Goal: Task Accomplishment & Management: Manage account settings

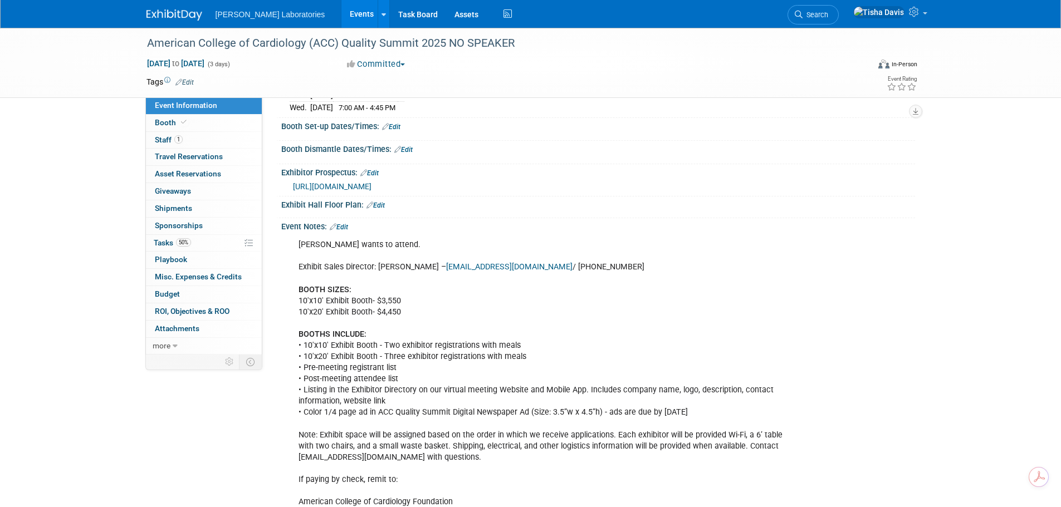
scroll to position [111, 0]
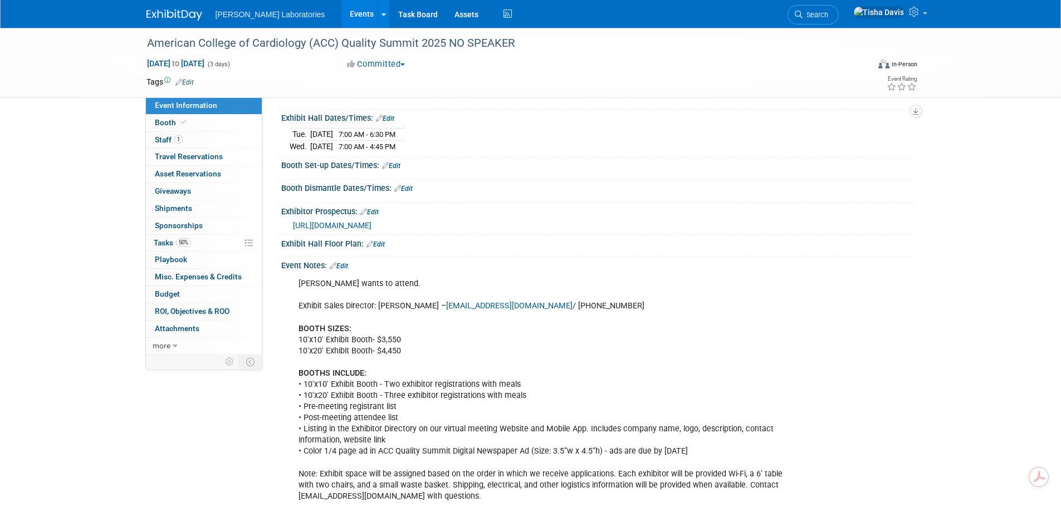
click at [345, 270] on link "Edit" at bounding box center [339, 266] width 18 height 8
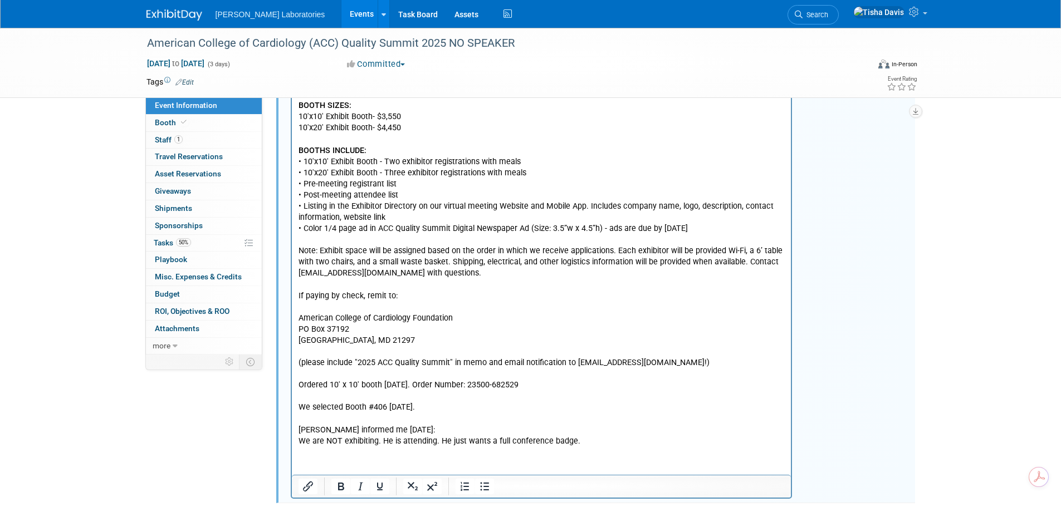
scroll to position [461, 0]
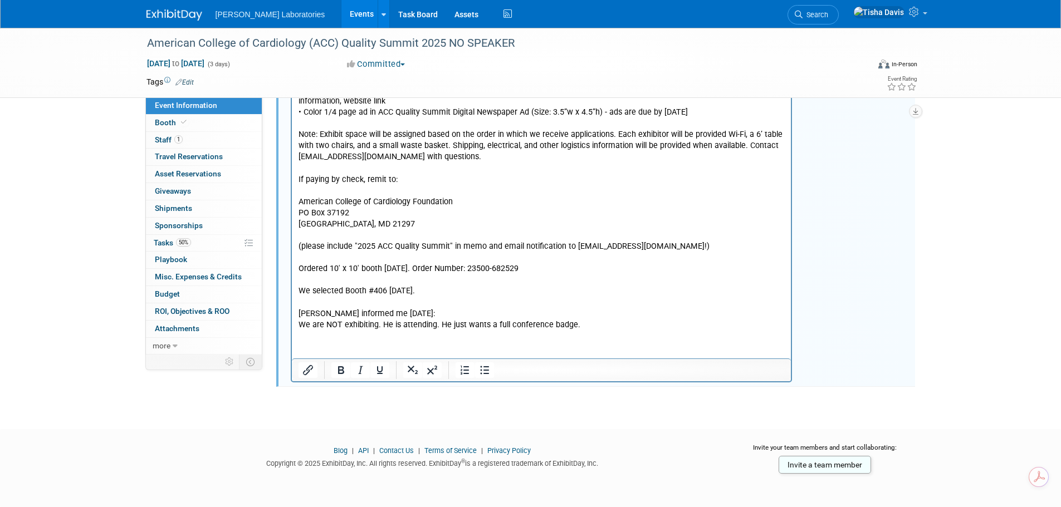
click at [447, 286] on p "Jeff wants to attend. Exhibit Sales Director: Christy Troiano – ctroiano@acc.or…" at bounding box center [541, 136] width 487 height 392
click at [446, 289] on p "Jeff wants to attend. Exhibit Sales Director: Christy Troiano – ctroiano@acc.or…" at bounding box center [541, 136] width 487 height 392
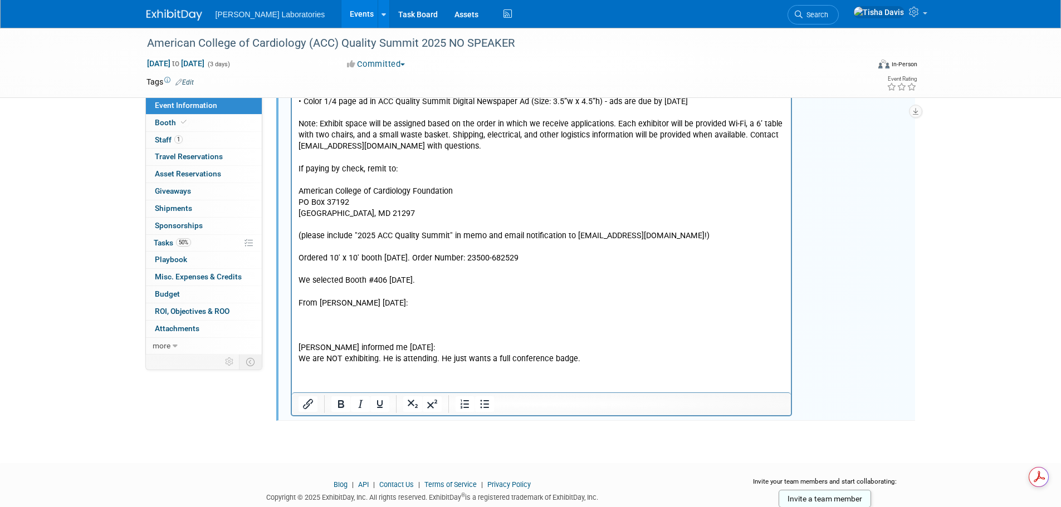
click at [318, 320] on p "Rich Text Area. Press ALT-0 for help." at bounding box center [541, 315] width 487 height 11
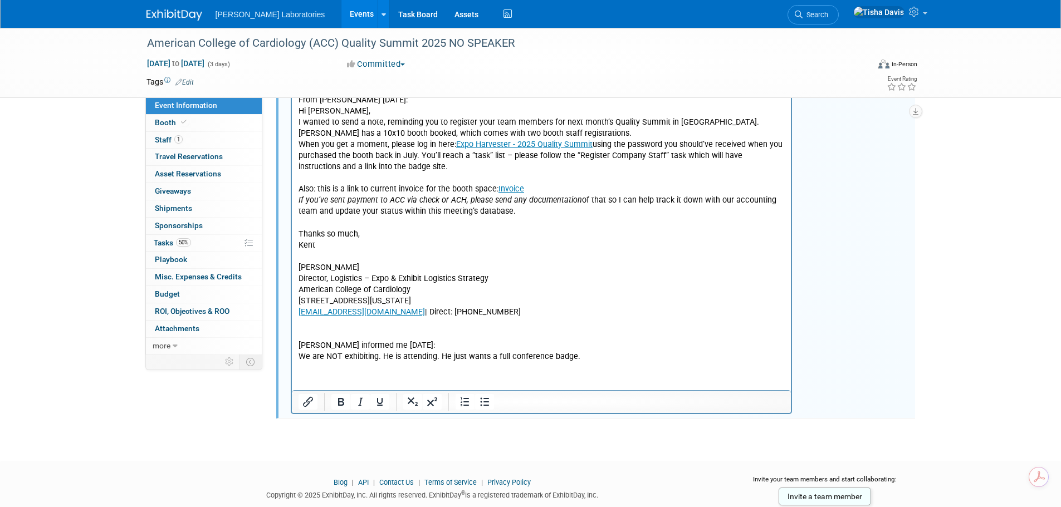
scroll to position [676, 0]
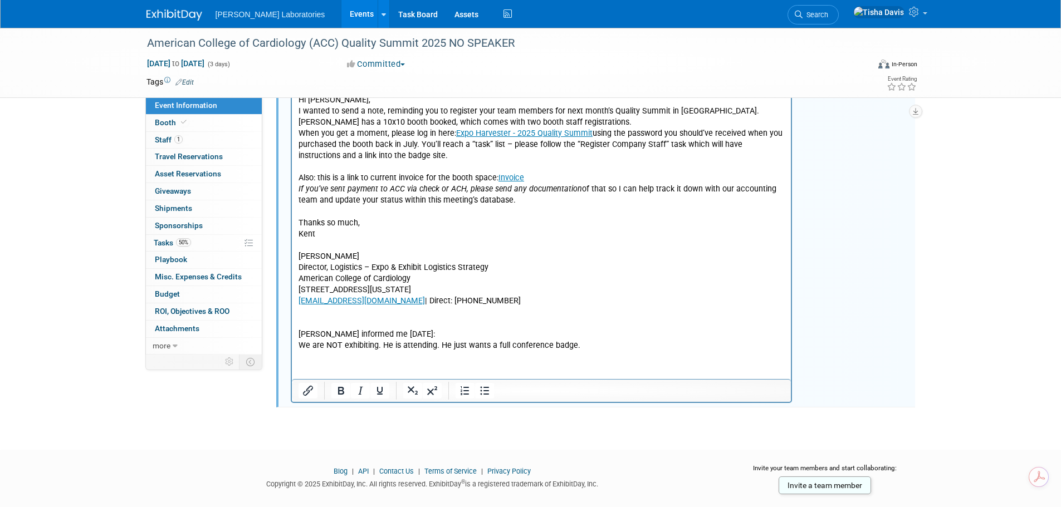
click at [424, 321] on p "Jeff informed me 10/6/25: We are NOT exhibiting. He is attending. He just wants…" at bounding box center [541, 329] width 487 height 45
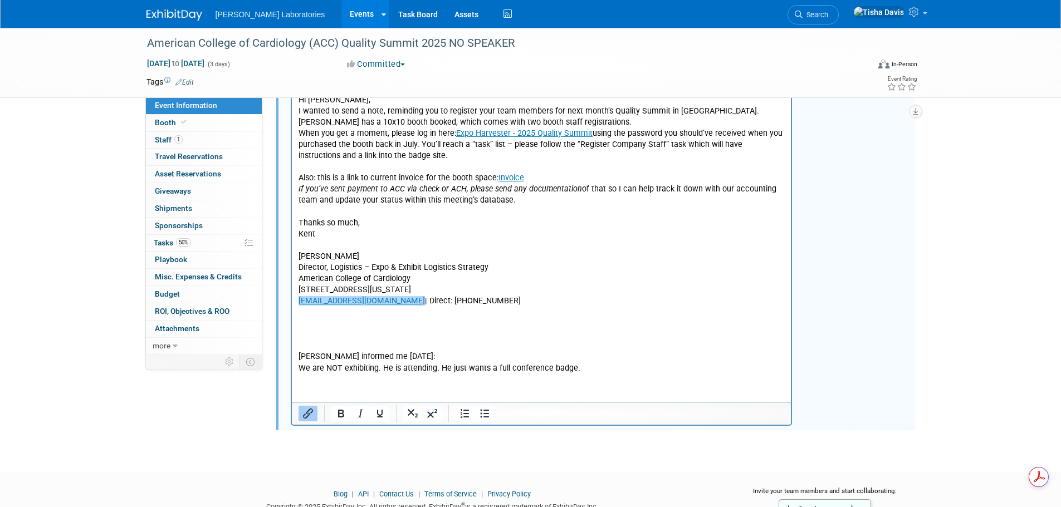
click at [323, 329] on p "Rich Text Area. Press ALT-0 for help." at bounding box center [541, 324] width 487 height 11
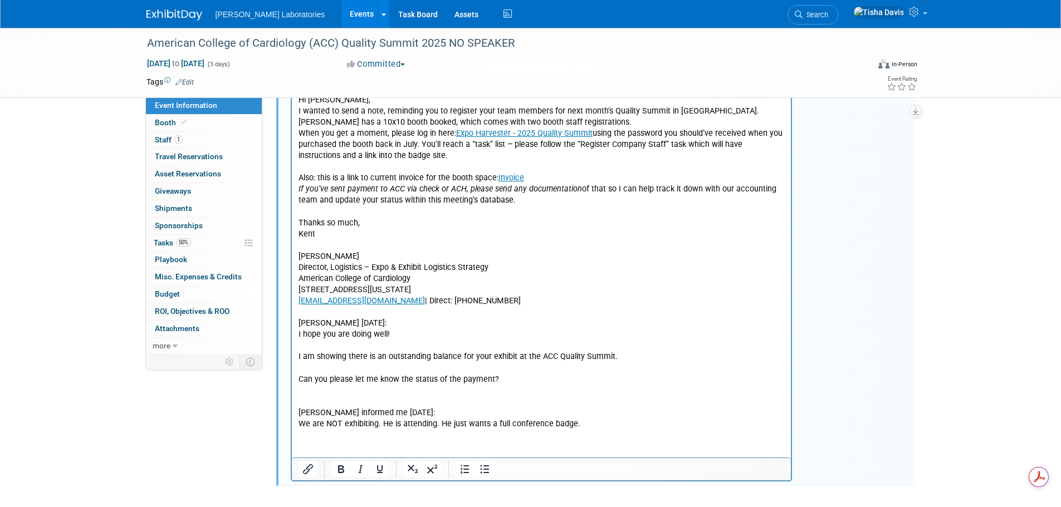
click at [498, 378] on p "Can you please let me know the status of the payment?" at bounding box center [541, 380] width 487 height 11
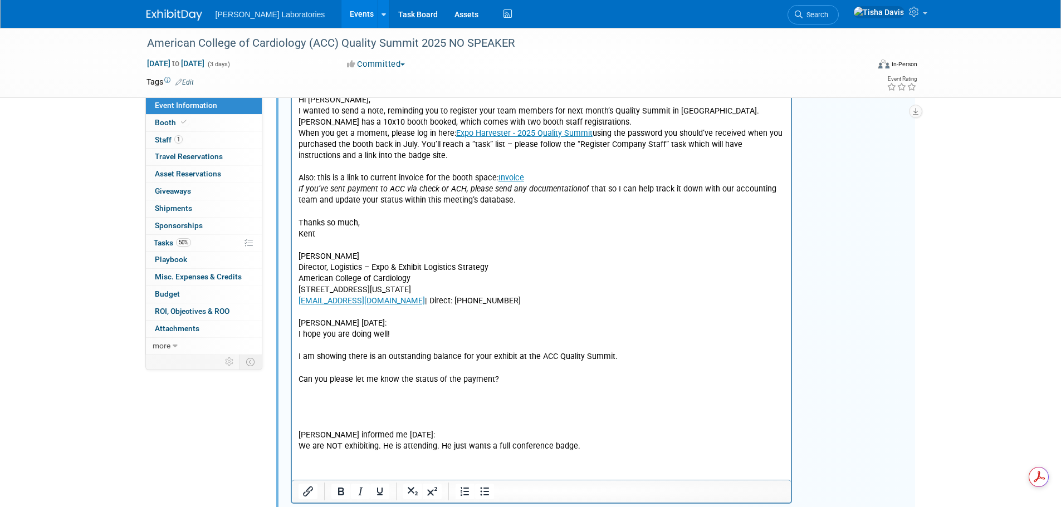
click at [385, 405] on p "Rich Text Area. Press ALT-0 for help." at bounding box center [541, 402] width 487 height 11
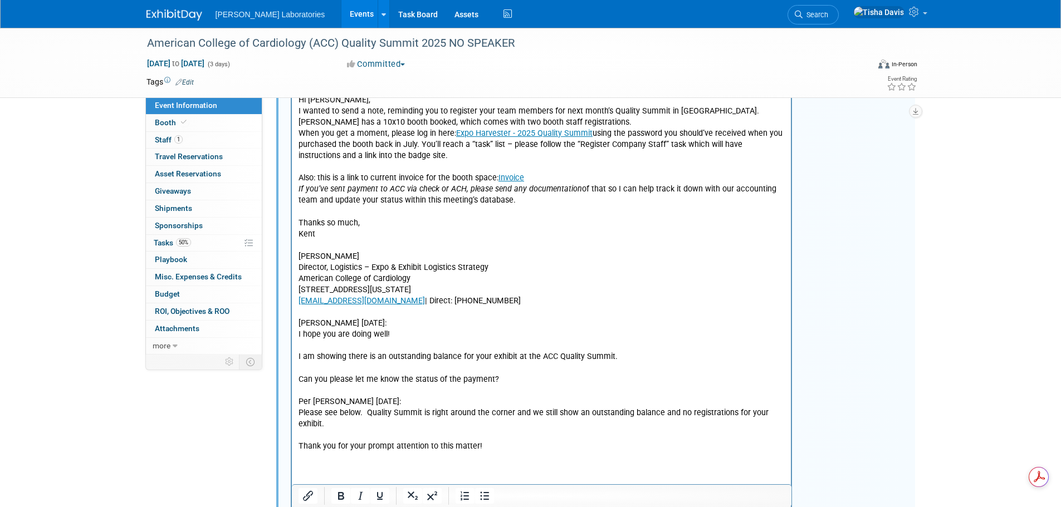
click at [497, 446] on p "Thank you for your prompt attention to this matter!" at bounding box center [541, 447] width 487 height 11
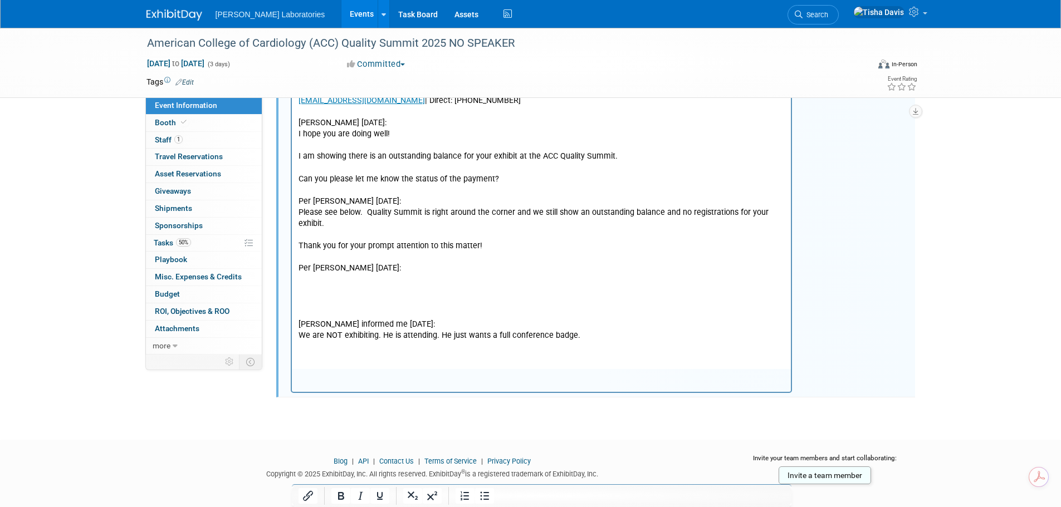
scroll to position [897, 0]
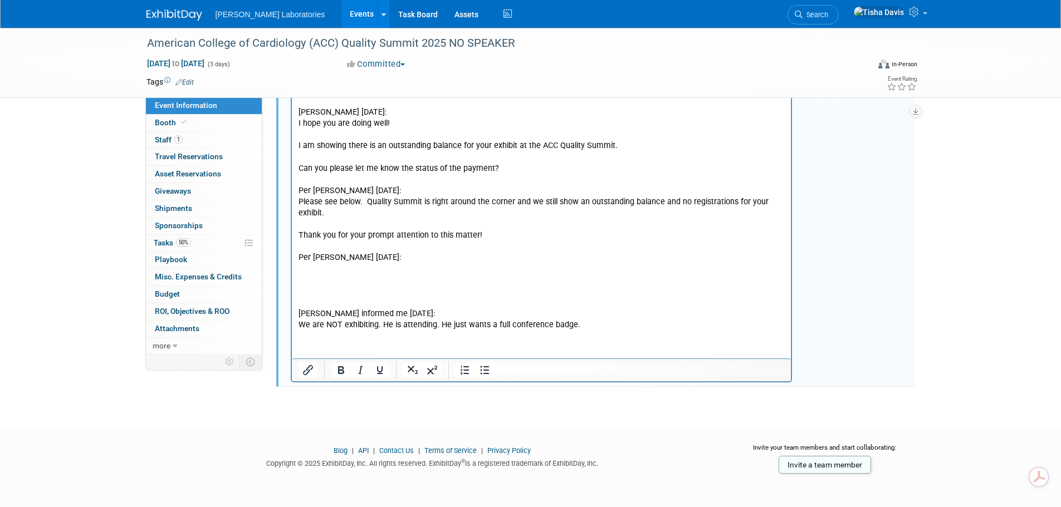
click at [321, 273] on p "Rich Text Area. Press ALT-0 for help." at bounding box center [541, 269] width 487 height 11
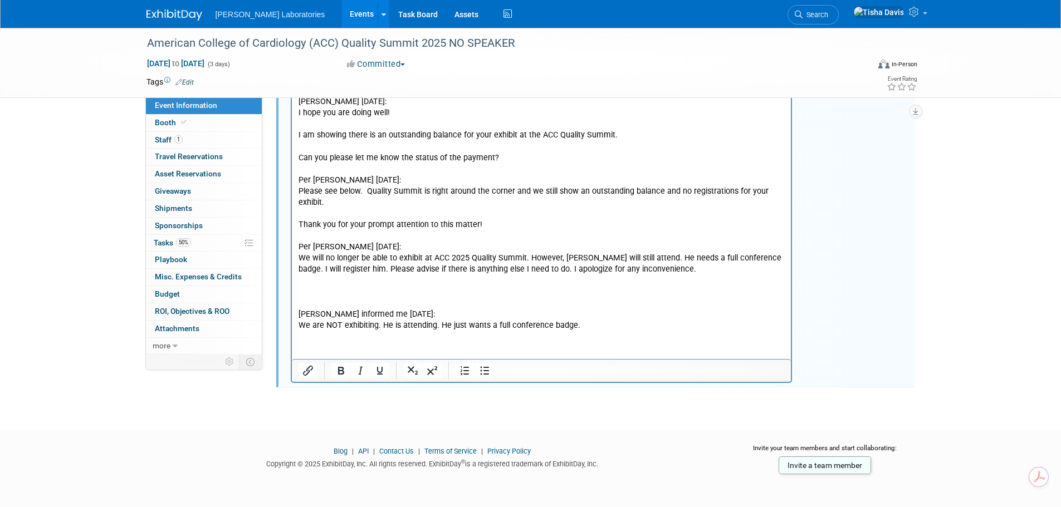
click at [318, 291] on p "Jeff informed me 10/6/25: We are NOT exhibiting. He is attending. He just wants…" at bounding box center [541, 309] width 487 height 45
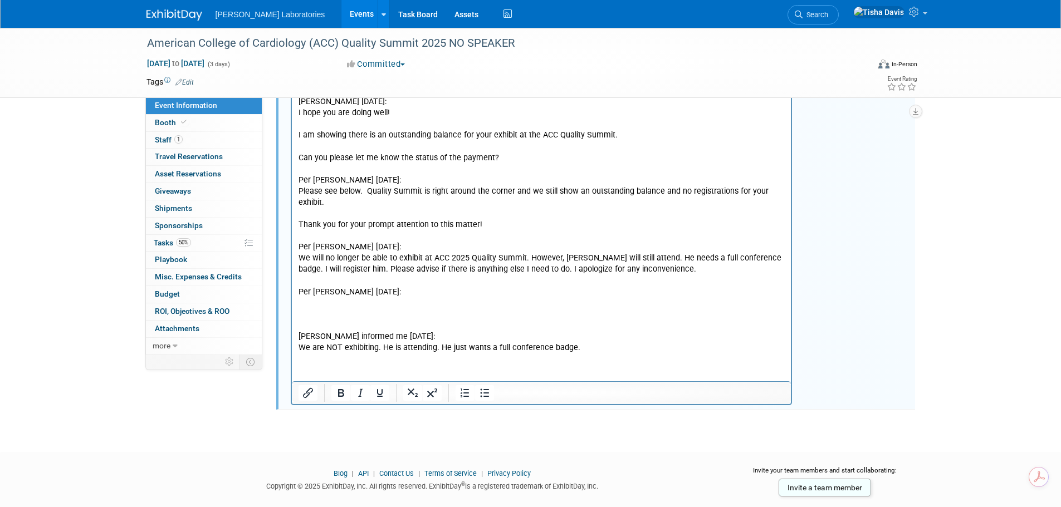
drag, startPoint x: 299, startPoint y: 337, endPoint x: 591, endPoint y: 350, distance: 292.7
click at [591, 350] on p "Jeff informed me 10/6/25: We are NOT exhibiting. He is attending. He just wants…" at bounding box center [541, 332] width 487 height 45
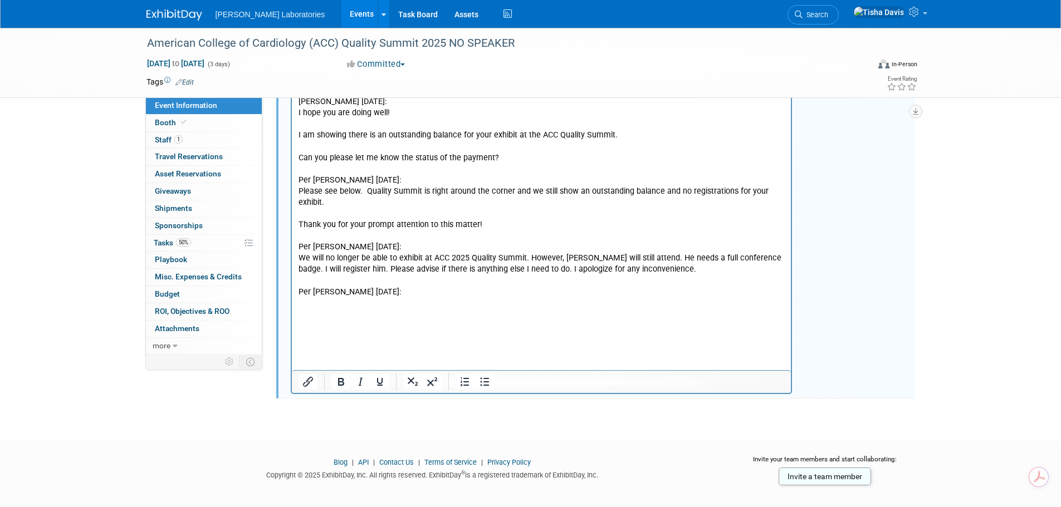
click at [529, 165] on p "Rich Text Area. Press ALT-0 for help." at bounding box center [541, 169] width 487 height 11
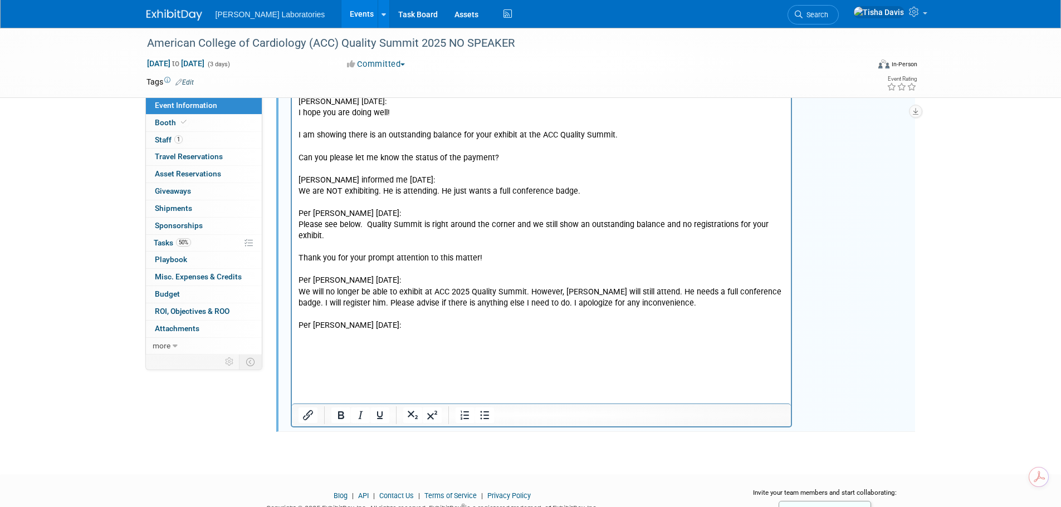
click at [363, 337] on p "Rich Text Area. Press ALT-0 for help." at bounding box center [541, 337] width 487 height 11
click at [325, 336] on p "Rich Text Area. Press ALT-0 for help." at bounding box center [541, 337] width 487 height 11
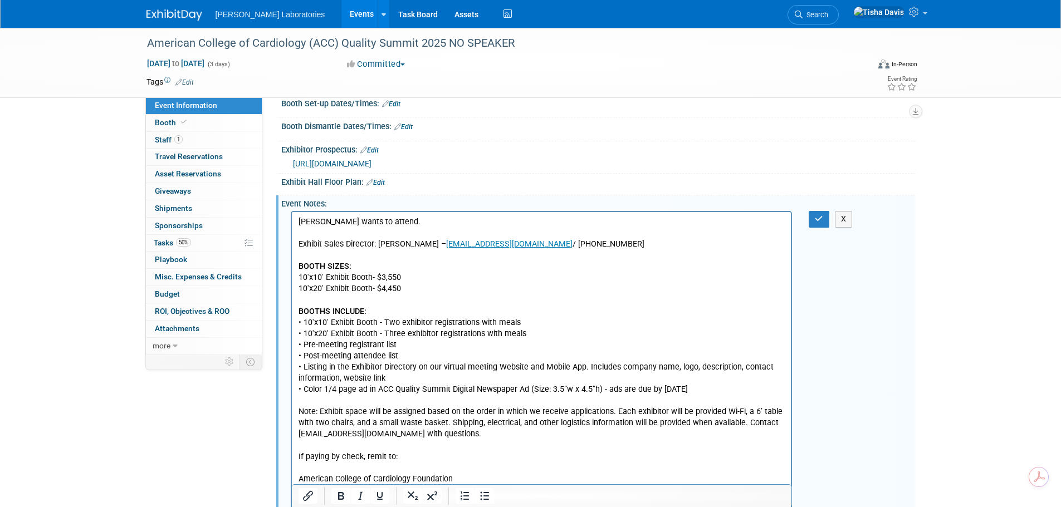
scroll to position [118, 0]
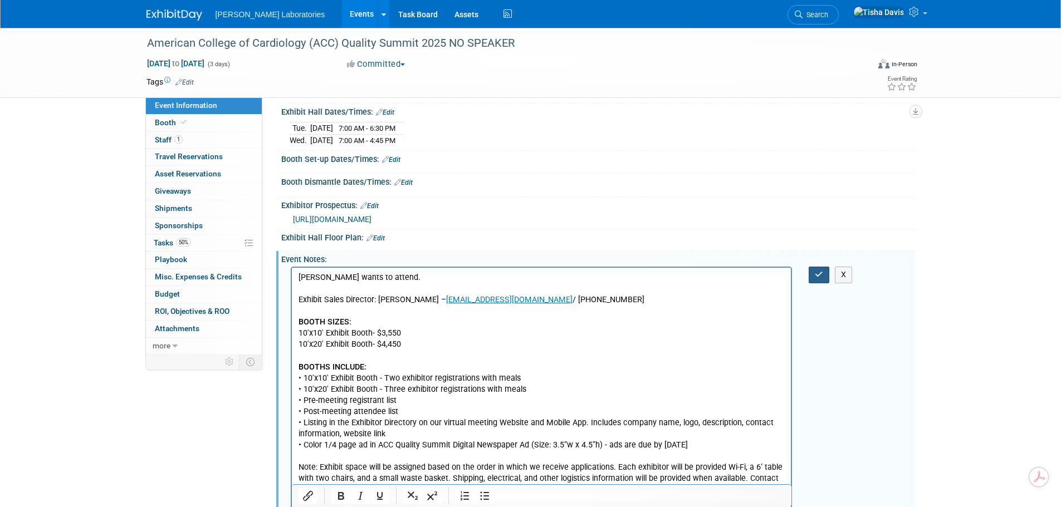
click at [818, 278] on icon "button" at bounding box center [819, 275] width 8 height 8
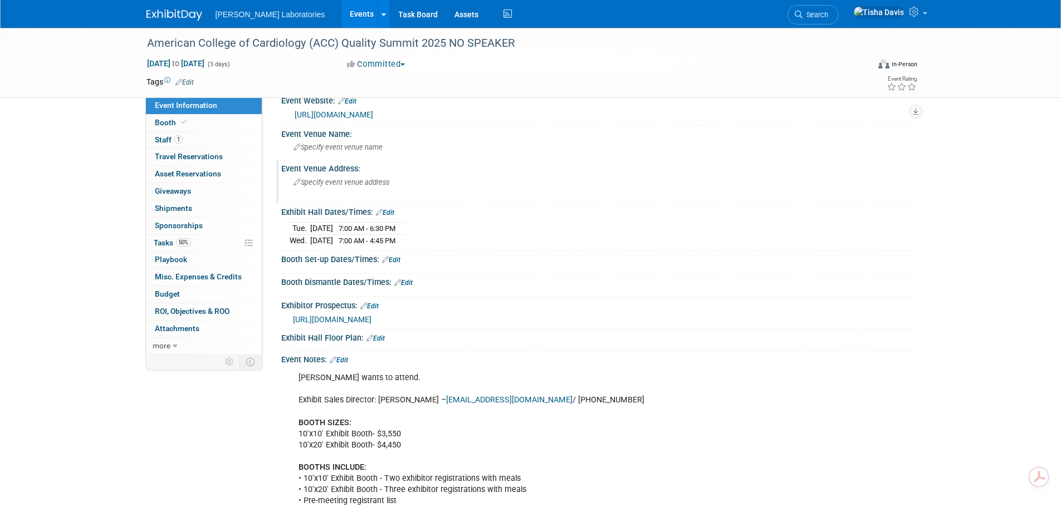
scroll to position [0, 0]
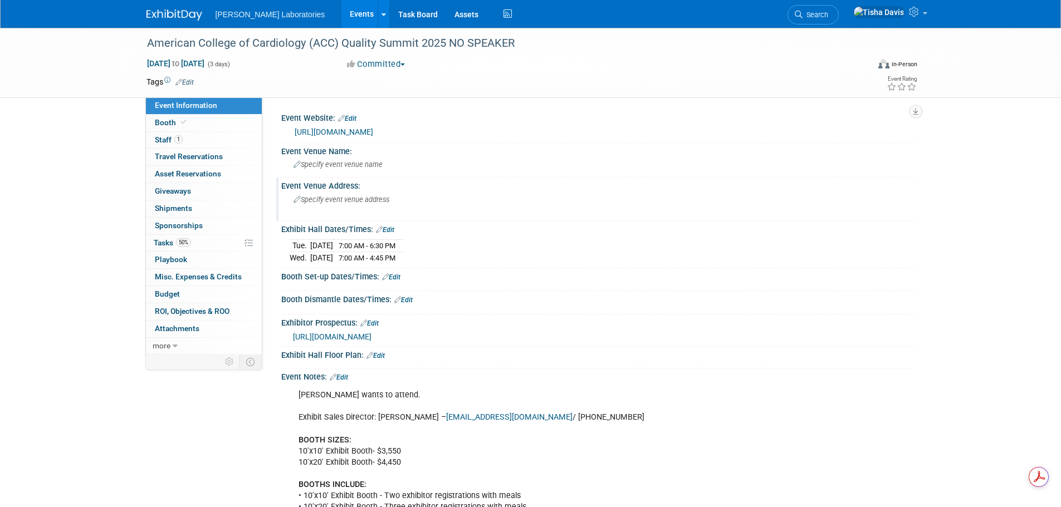
click at [322, 204] on span "Specify event venue address" at bounding box center [341, 199] width 96 height 8
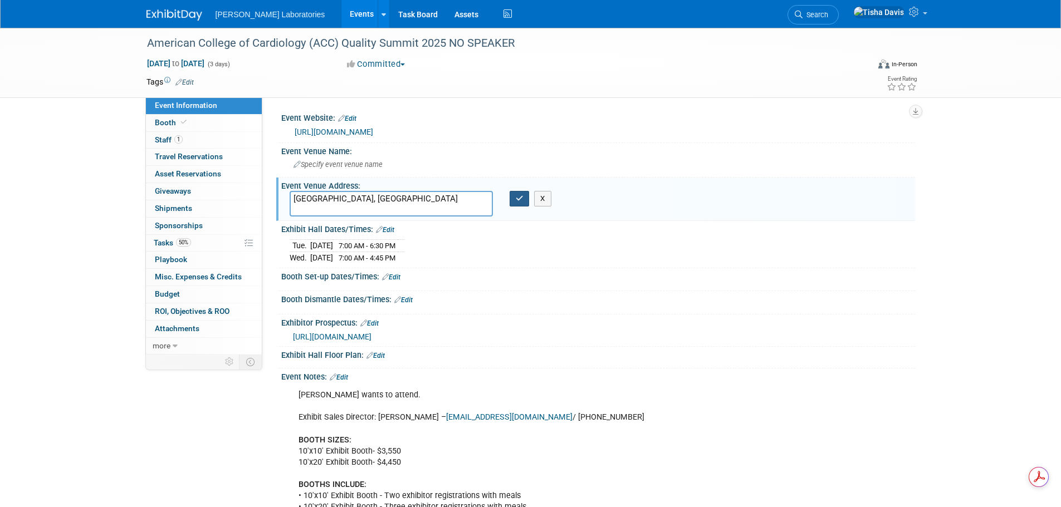
type textarea "[GEOGRAPHIC_DATA], [GEOGRAPHIC_DATA]"
click at [519, 202] on icon "button" at bounding box center [520, 198] width 8 height 7
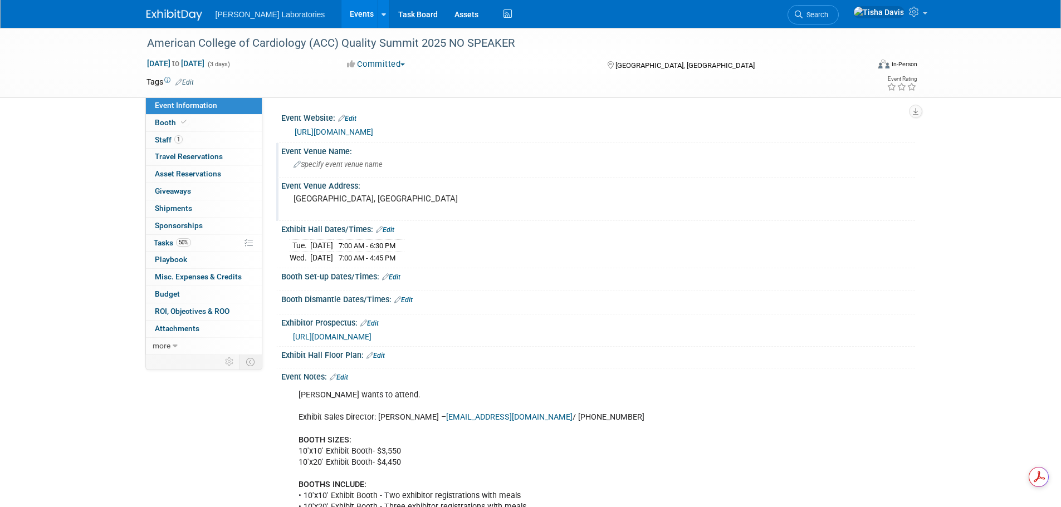
click at [341, 169] on span "Specify event venue name" at bounding box center [337, 164] width 89 height 8
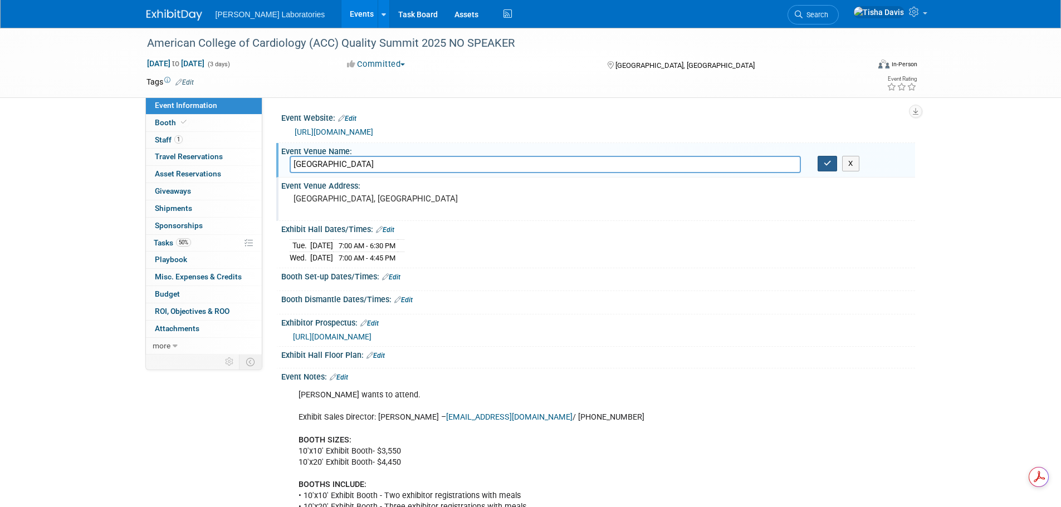
type input "Sheraton Denver Downtown Hotel"
click at [826, 167] on icon "button" at bounding box center [828, 163] width 8 height 7
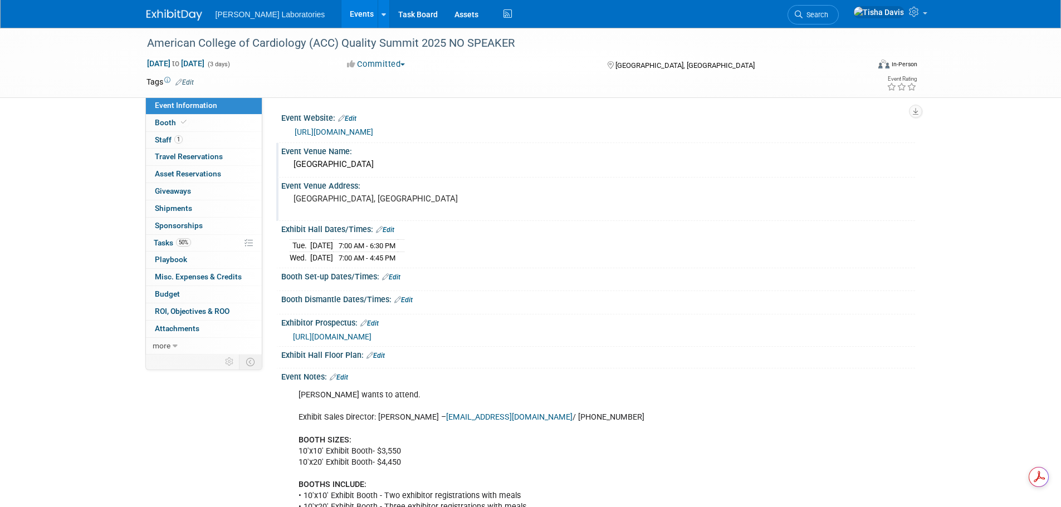
click at [295, 204] on pre "[GEOGRAPHIC_DATA], [GEOGRAPHIC_DATA]" at bounding box center [412, 199] width 239 height 10
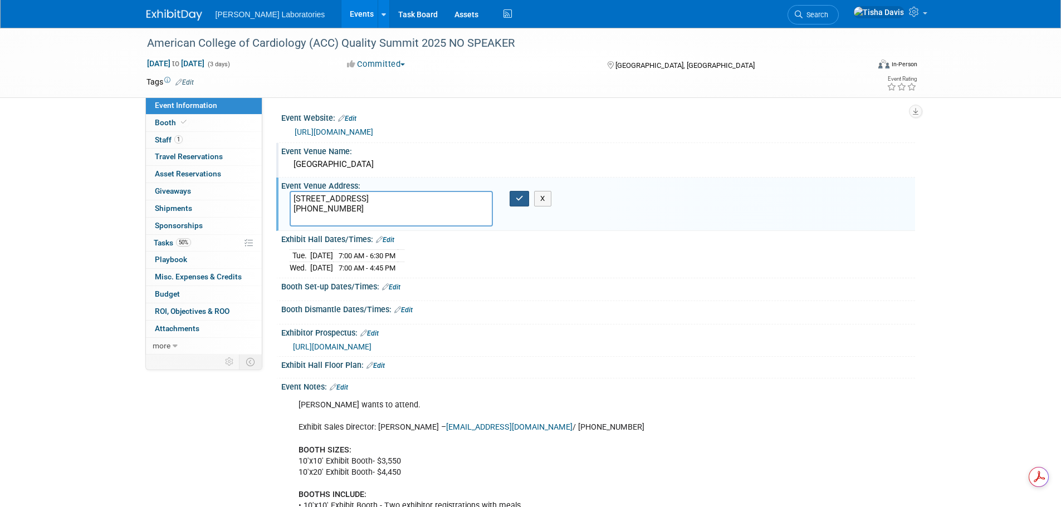
type textarea "1550 Court Place Denver, CO 80202 (303) 893-3333"
click at [517, 202] on icon "button" at bounding box center [520, 198] width 8 height 7
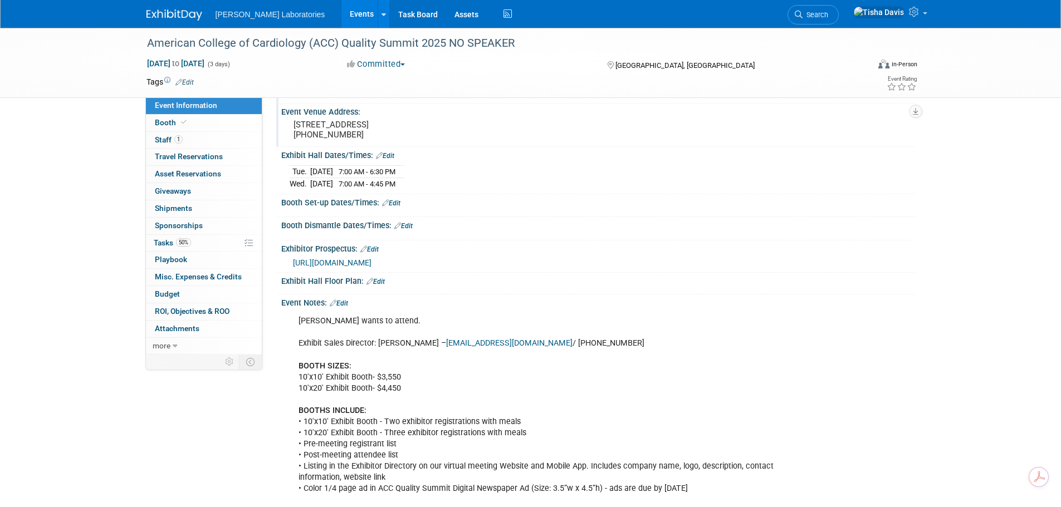
scroll to position [56, 0]
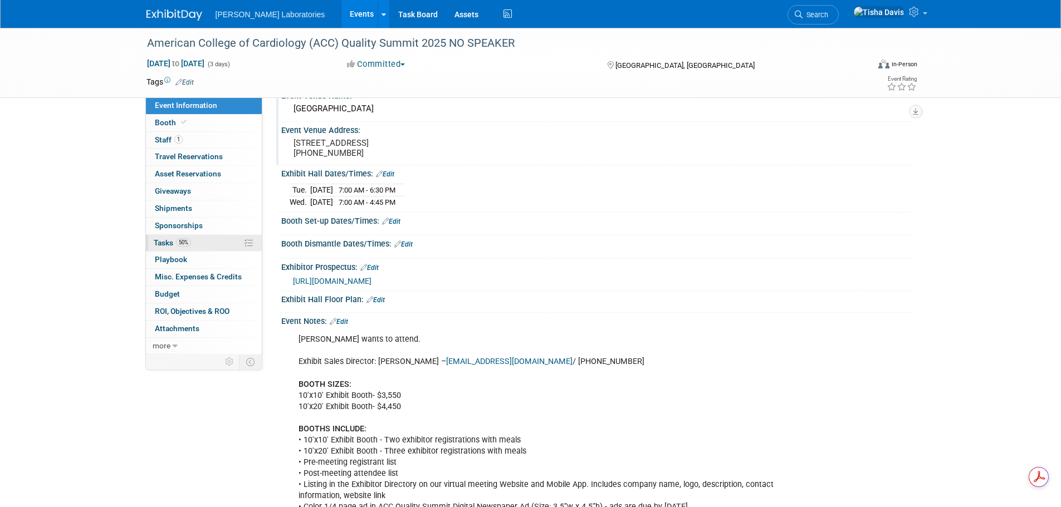
click at [168, 245] on span "Tasks 50%" at bounding box center [172, 242] width 37 height 9
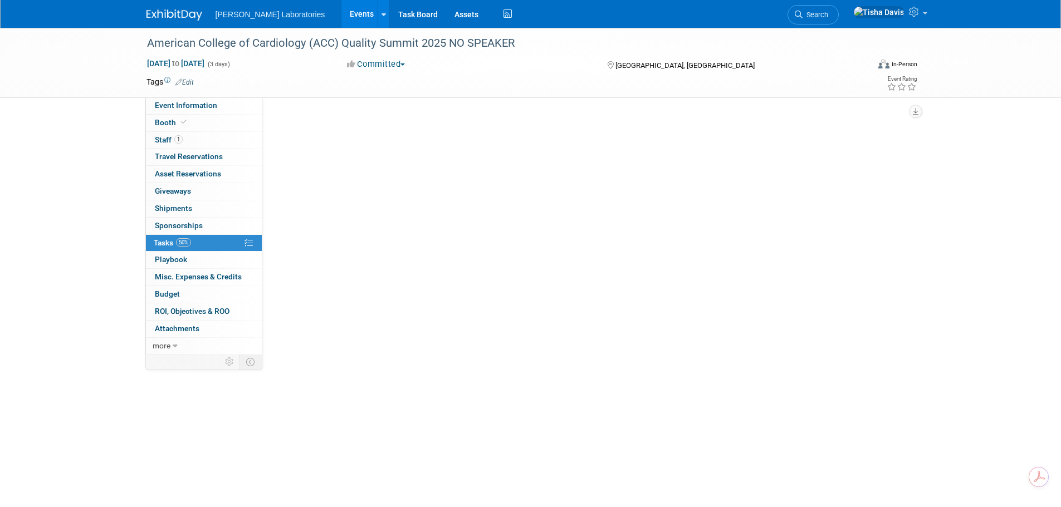
scroll to position [0, 0]
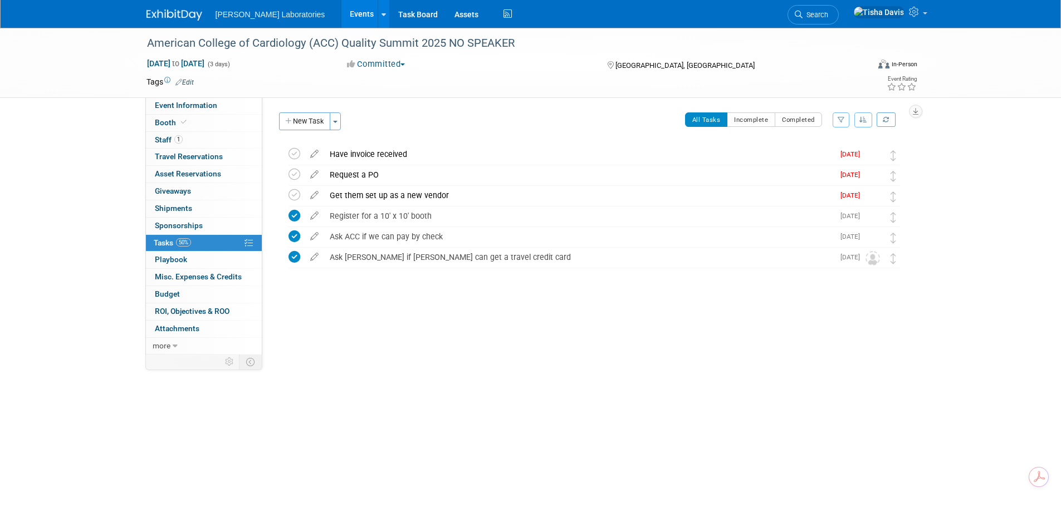
click at [167, 238] on link "50% Tasks 50%" at bounding box center [204, 243] width 116 height 17
click at [341, 12] on link "Events" at bounding box center [361, 14] width 41 height 28
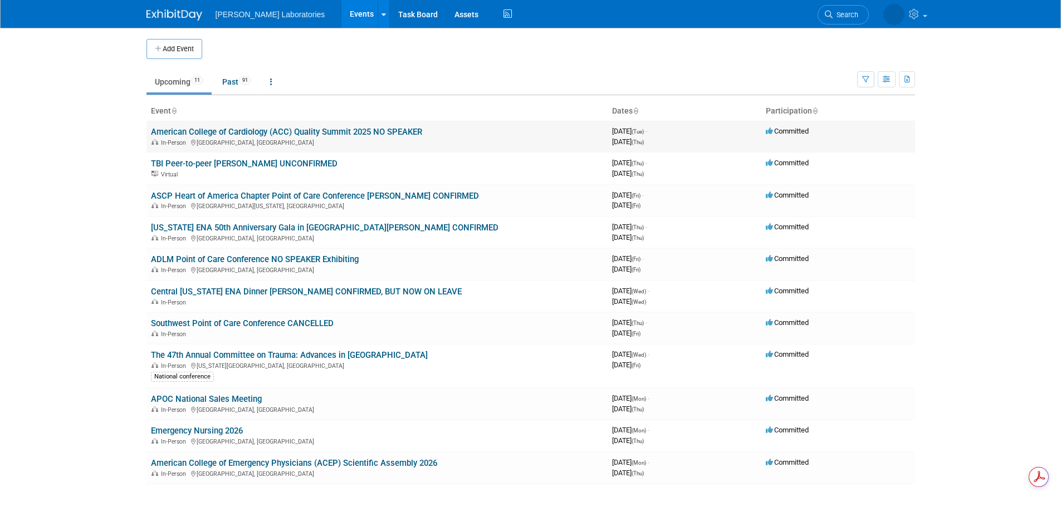
click at [266, 133] on link "American College of Cardiology (ACC) Quality Summit 2025 NO SPEAKER" at bounding box center [286, 132] width 271 height 10
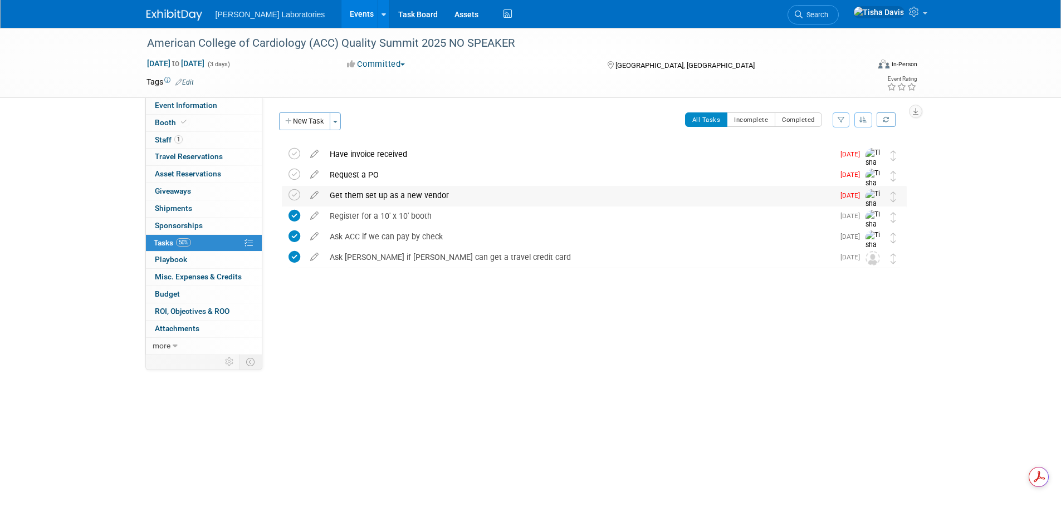
click at [398, 197] on div "Get them set up as a new vendor" at bounding box center [579, 195] width 510 height 19
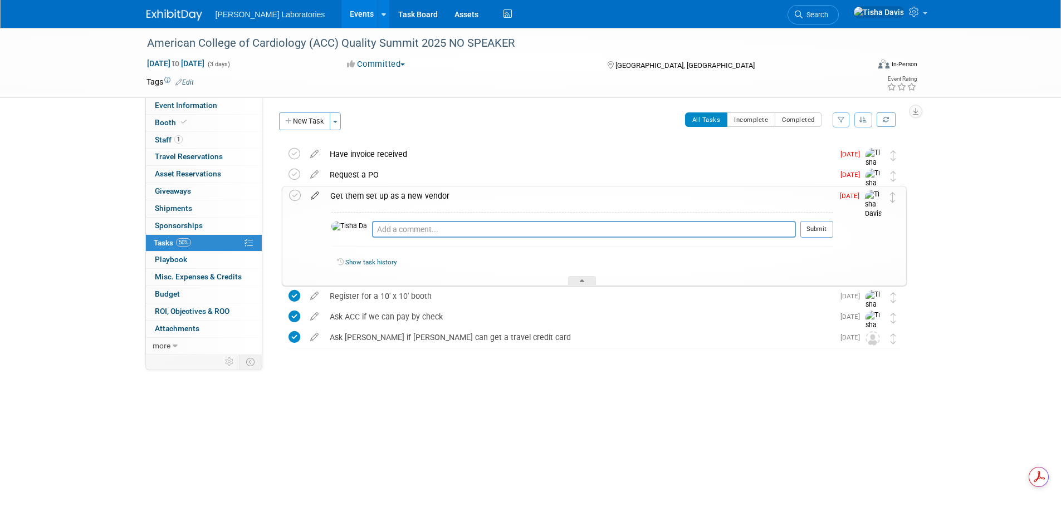
click at [315, 195] on icon at bounding box center [314, 194] width 19 height 14
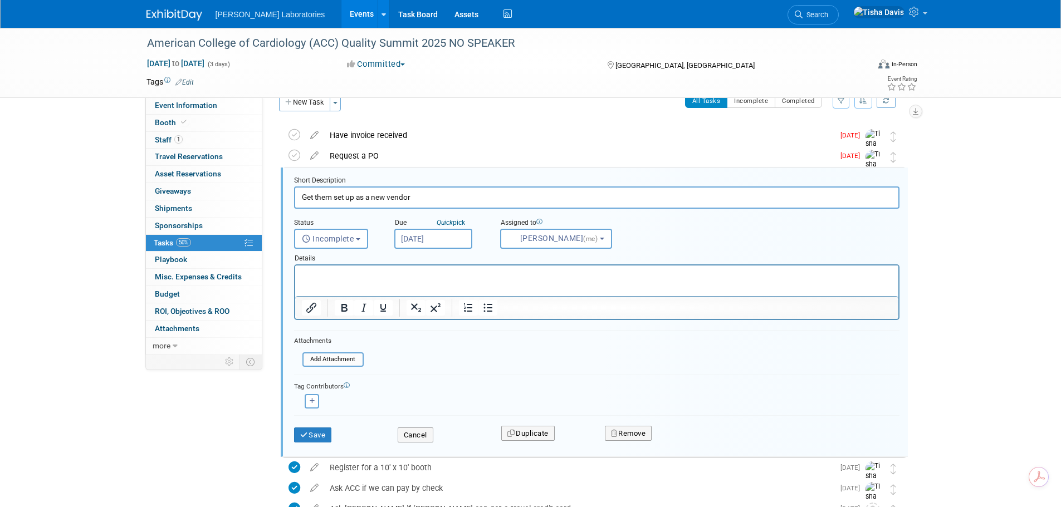
scroll to position [23, 0]
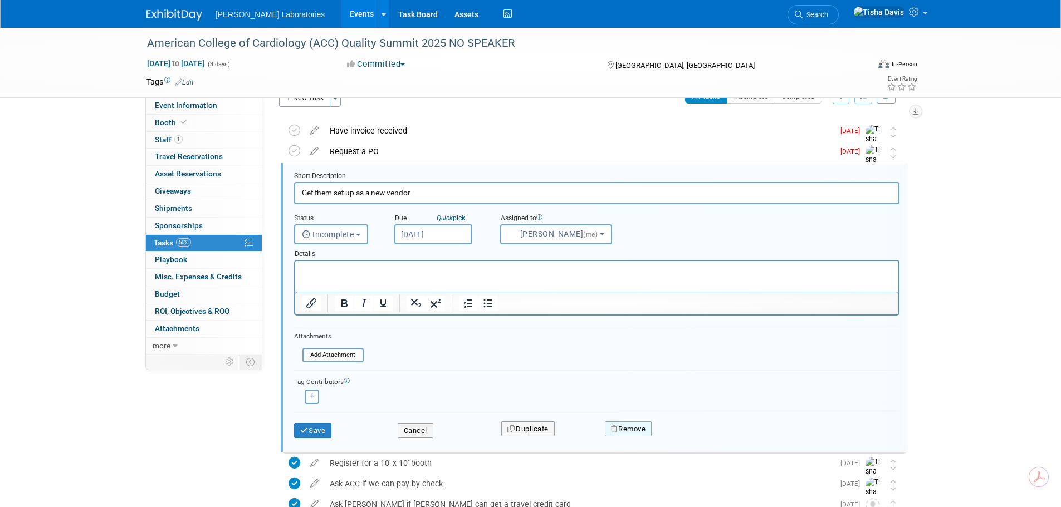
click at [629, 432] on button "Remove" at bounding box center [628, 430] width 47 height 16
click at [691, 441] on link "Yes" at bounding box center [691, 438] width 32 height 18
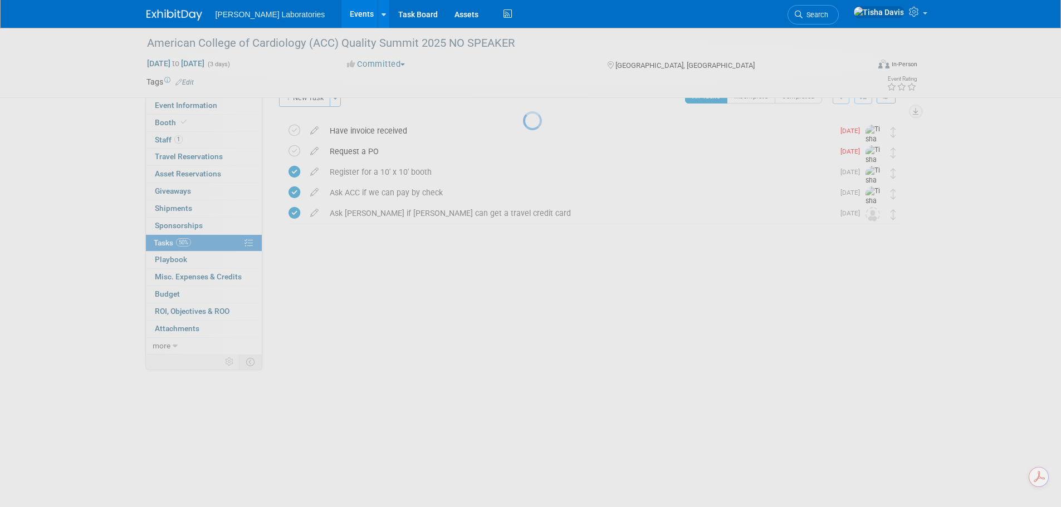
scroll to position [0, 0]
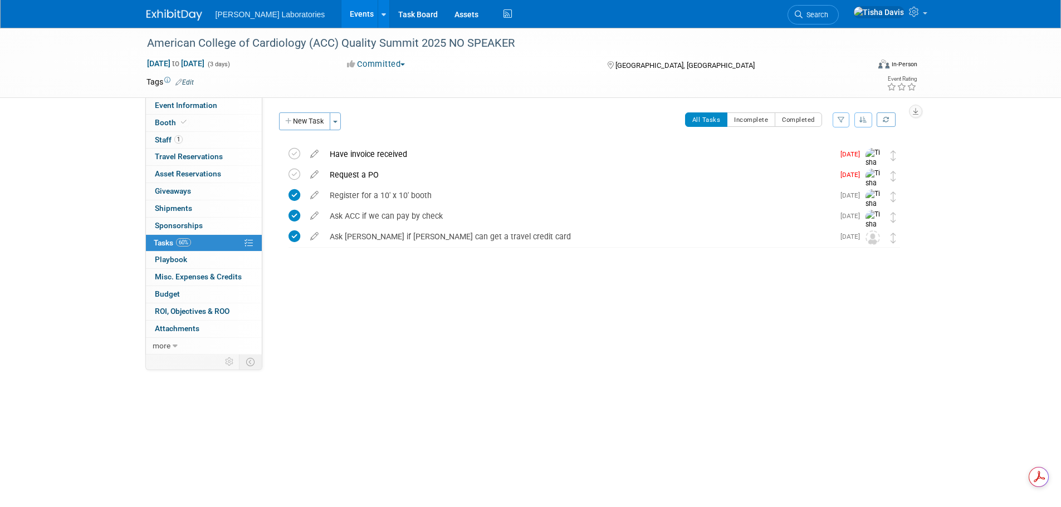
click at [341, 15] on link "Events" at bounding box center [361, 14] width 41 height 28
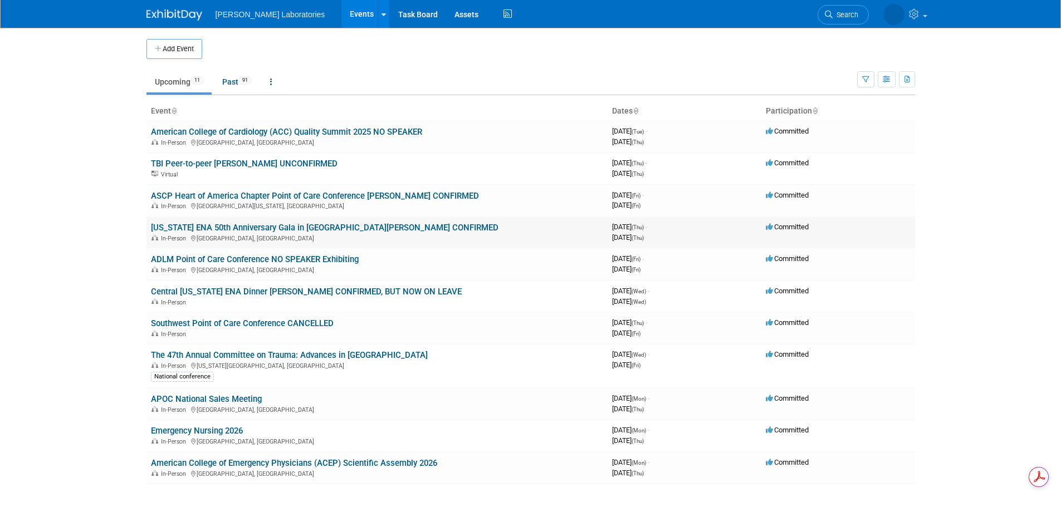
click at [299, 227] on link "[US_STATE] ENA 50th Anniversary Gala in [GEOGRAPHIC_DATA][PERSON_NAME] CONFIRMED" at bounding box center [325, 228] width 348 height 10
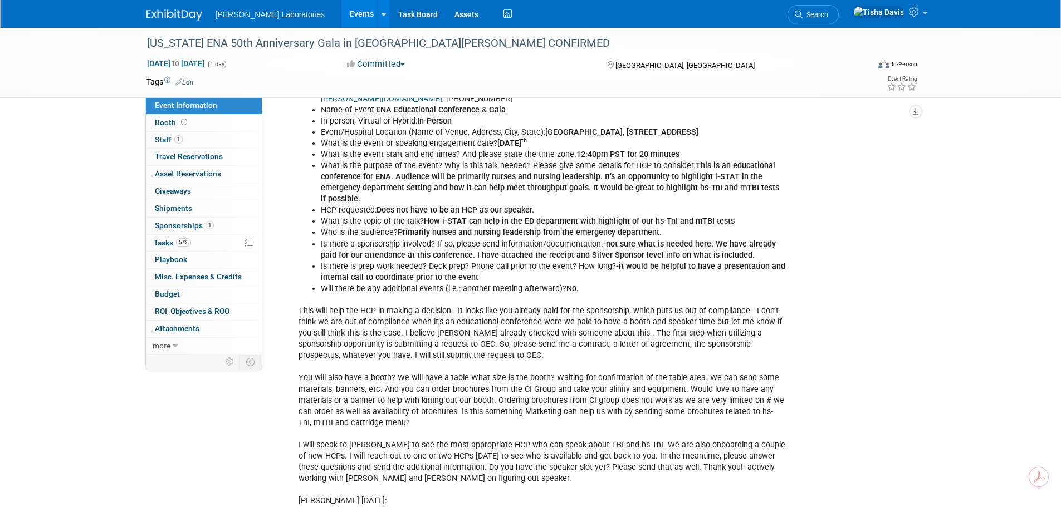
scroll to position [1079, 0]
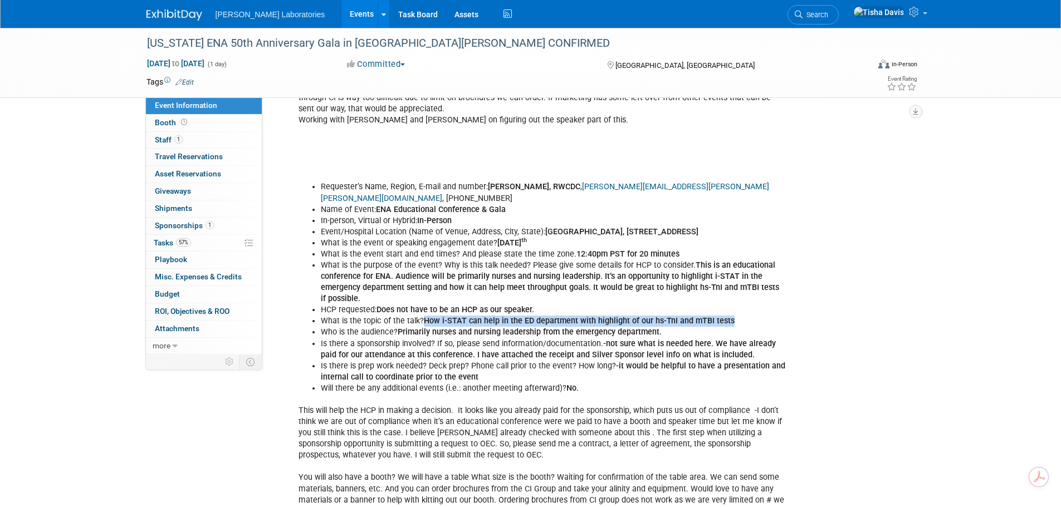
drag, startPoint x: 425, startPoint y: 320, endPoint x: 733, endPoint y: 317, distance: 308.0
click at [733, 317] on li "What is the topic of the talk? How i-STAT can help in the ED department with hi…" at bounding box center [553, 321] width 465 height 11
copy b "How i-STAT can help in the ED department with highlight of our hs-TnI and mTBI …"
click at [793, 222] on div "Per [PERSON_NAME] [DATE]: I’m in need of your guidance and assistance with coor…" at bounding box center [546, 500] width 510 height 2460
click at [341, 11] on link "Events" at bounding box center [361, 14] width 41 height 28
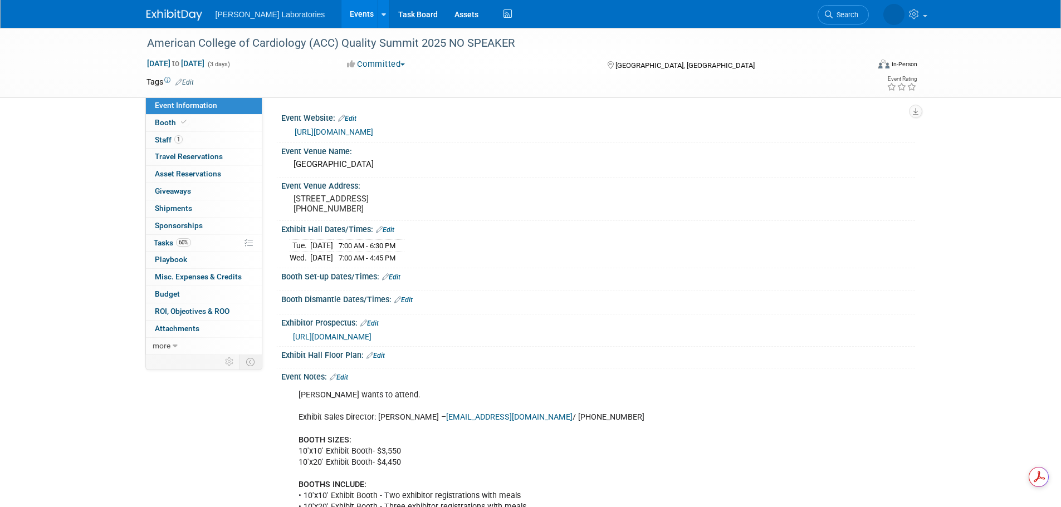
click at [345, 381] on link "Edit" at bounding box center [339, 378] width 18 height 8
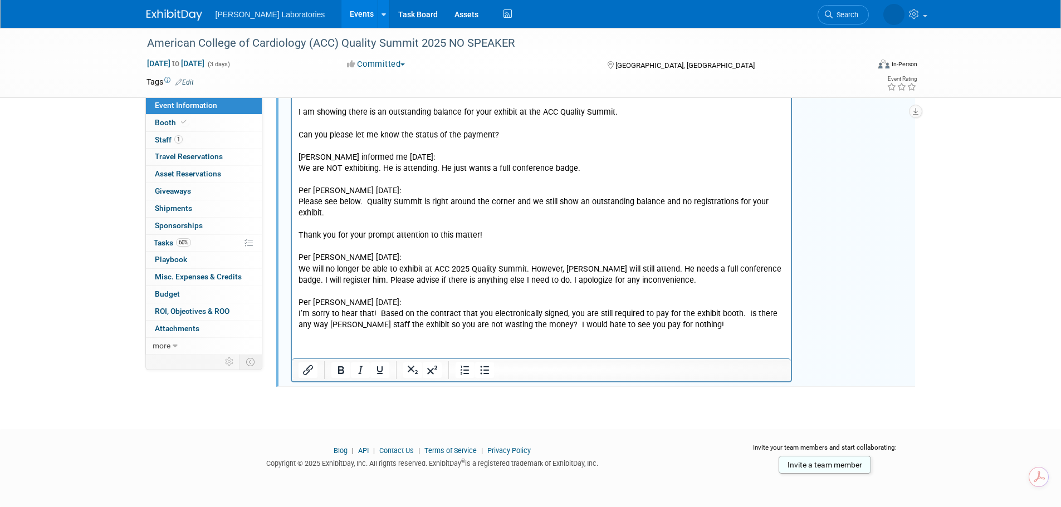
scroll to position [941, 0]
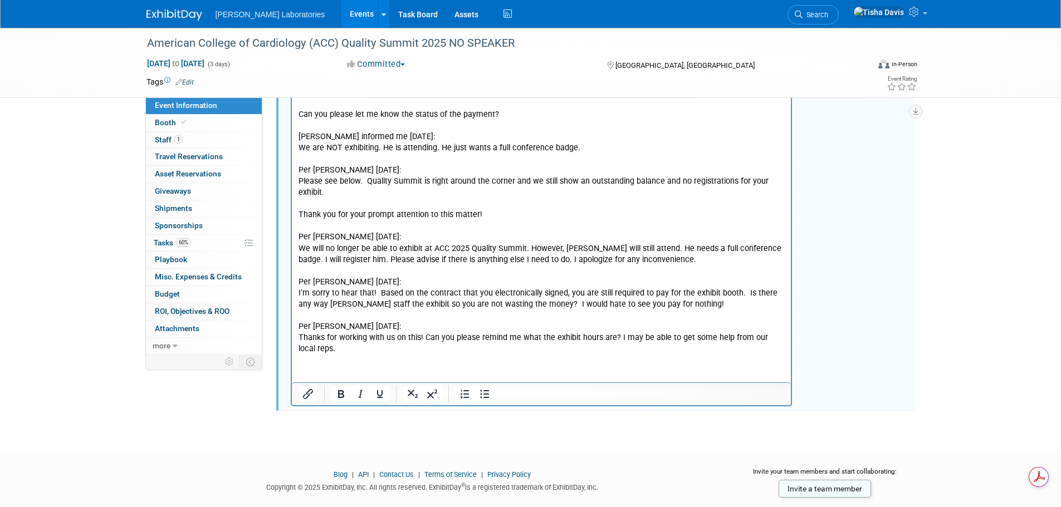
click at [329, 348] on p "Thanks for working with us on this! Can you please remind me what the exhibit h…" at bounding box center [541, 344] width 487 height 22
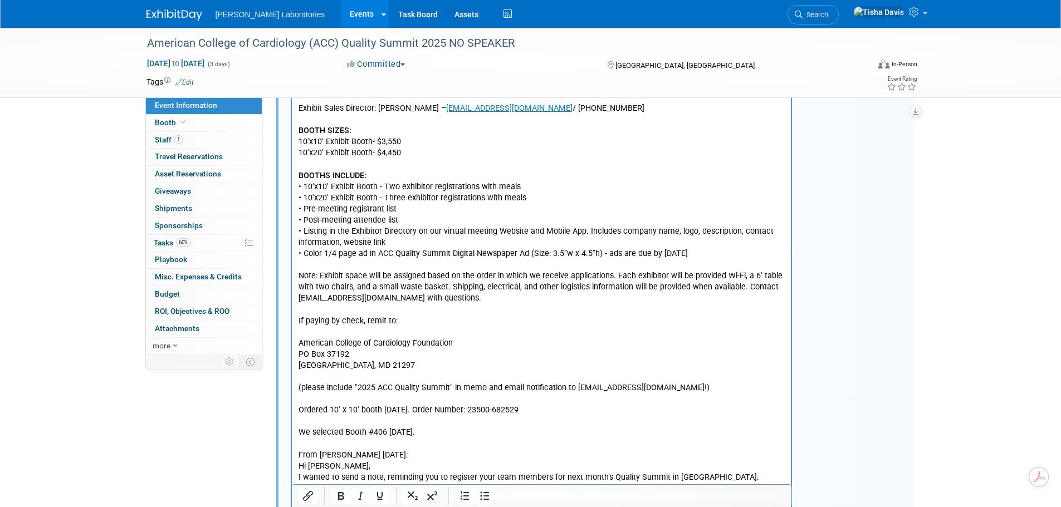
scroll to position [161, 0]
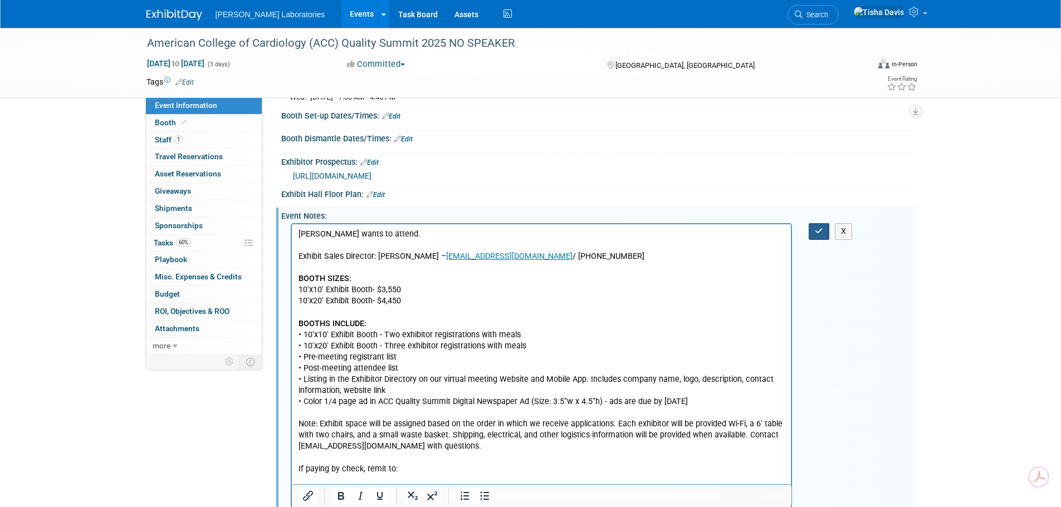
click at [816, 235] on icon "button" at bounding box center [819, 231] width 8 height 8
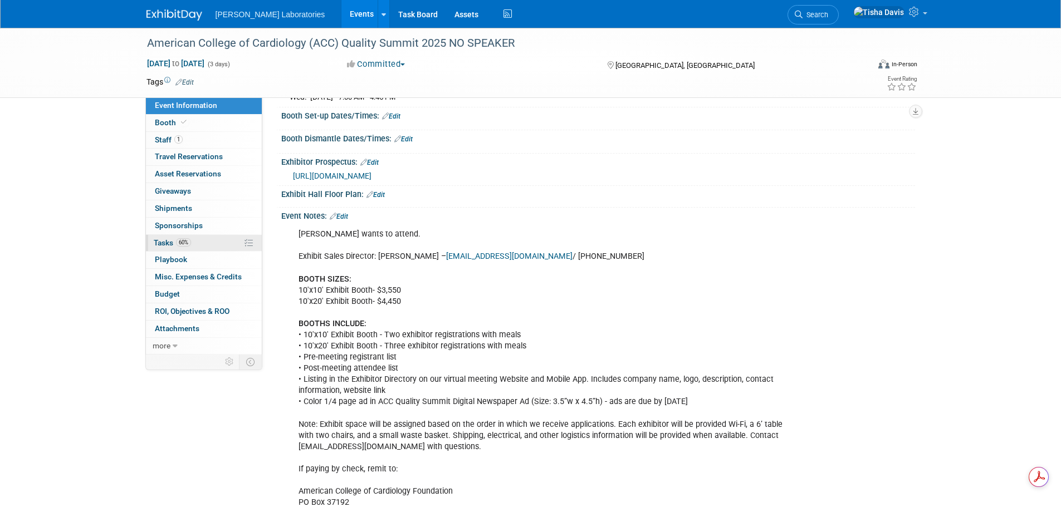
click at [168, 241] on span "Tasks 60%" at bounding box center [172, 242] width 37 height 9
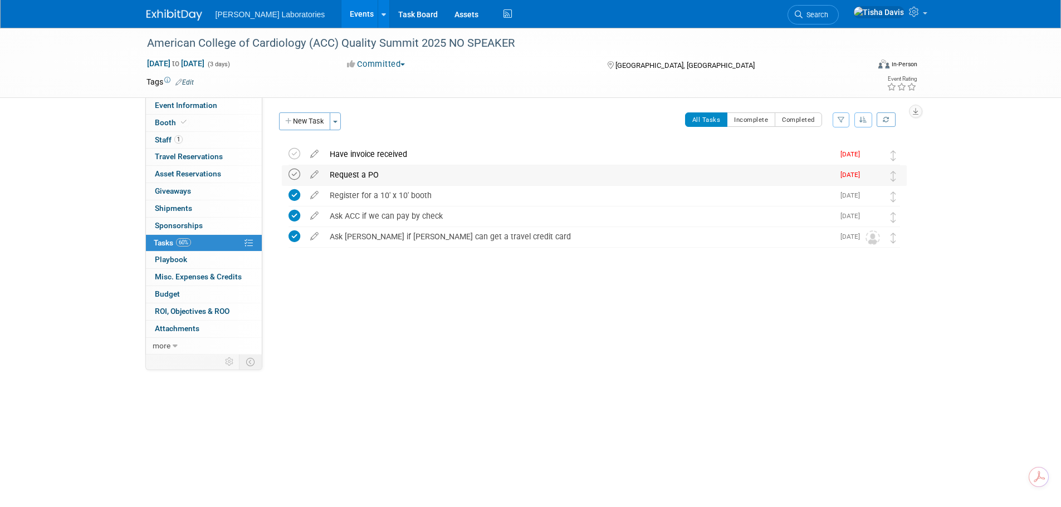
click at [295, 172] on icon at bounding box center [294, 175] width 12 height 12
click at [341, 11] on link "Events" at bounding box center [361, 14] width 41 height 28
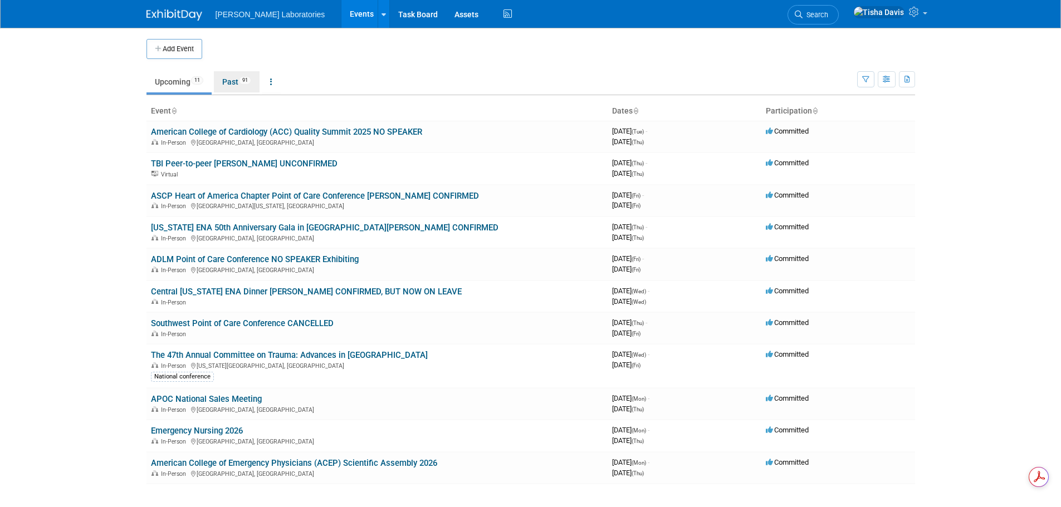
click at [232, 82] on link "Past 91" at bounding box center [237, 81] width 46 height 21
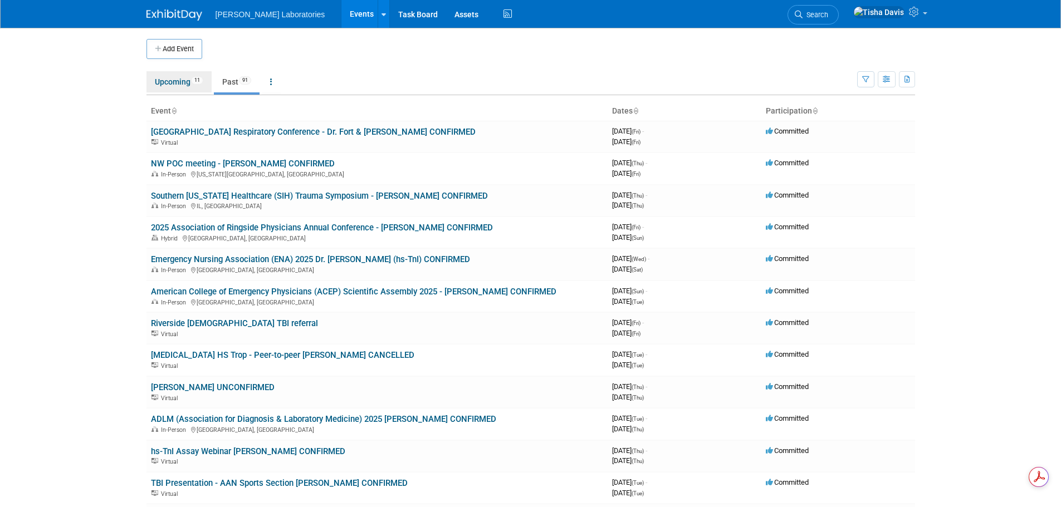
drag, startPoint x: 173, startPoint y: 85, endPoint x: 195, endPoint y: 83, distance: 22.9
click at [173, 85] on link "Upcoming 11" at bounding box center [178, 81] width 65 height 21
